Goal: Find specific page/section: Find specific page/section

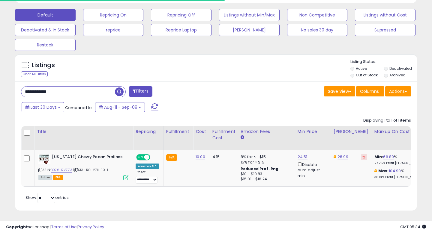
scroll to position [123, 233]
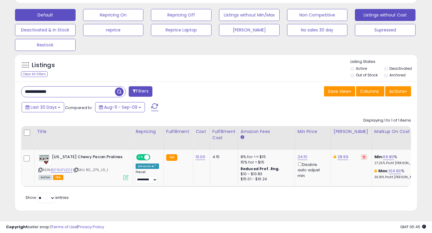
click at [391, 19] on button "Listings without Cost" at bounding box center [385, 15] width 61 height 12
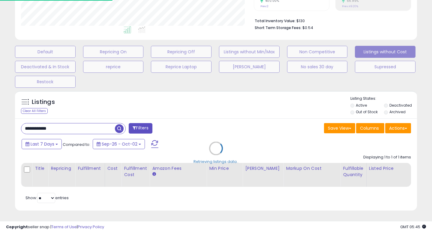
select select "**"
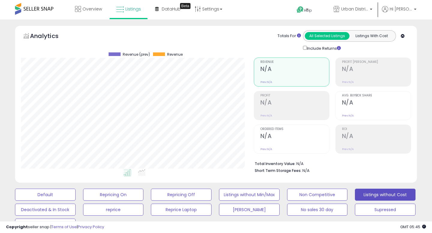
scroll to position [123, 233]
click at [83, 11] on span "Overview" at bounding box center [93, 9] width 20 height 6
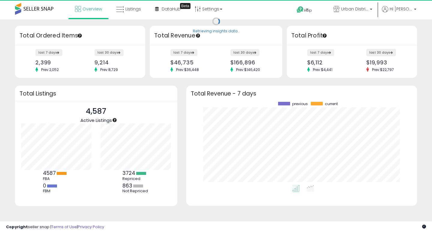
scroll to position [83, 219]
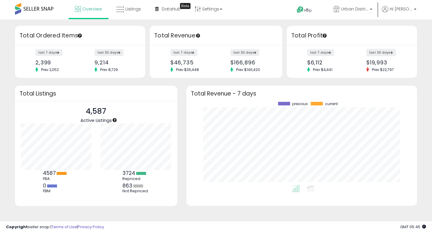
click at [385, 53] on label "last 30 days" at bounding box center [381, 53] width 30 height 8
